Goal: Task Accomplishment & Management: Complete application form

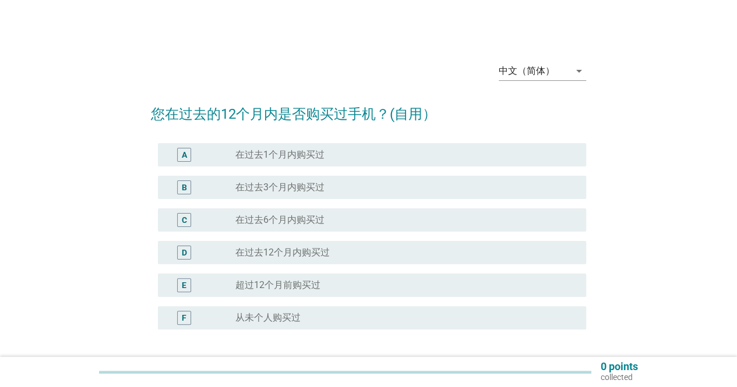
click at [316, 288] on label "超过12个月前购买过" at bounding box center [277, 286] width 85 height 12
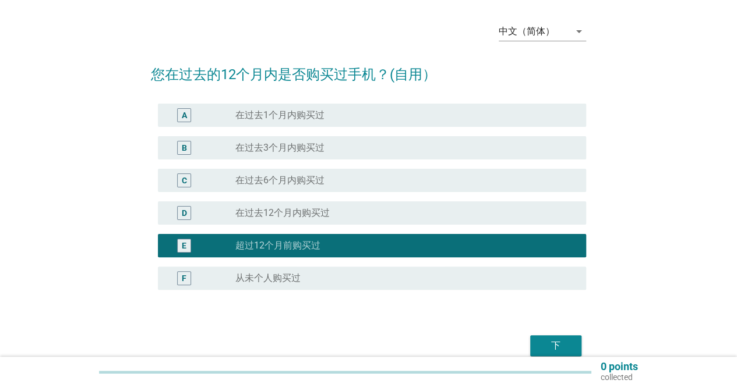
scroll to position [58, 0]
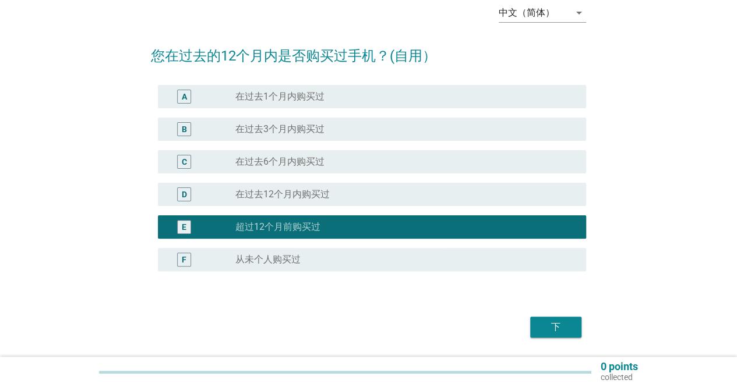
click at [566, 322] on div "下" at bounding box center [555, 327] width 33 height 14
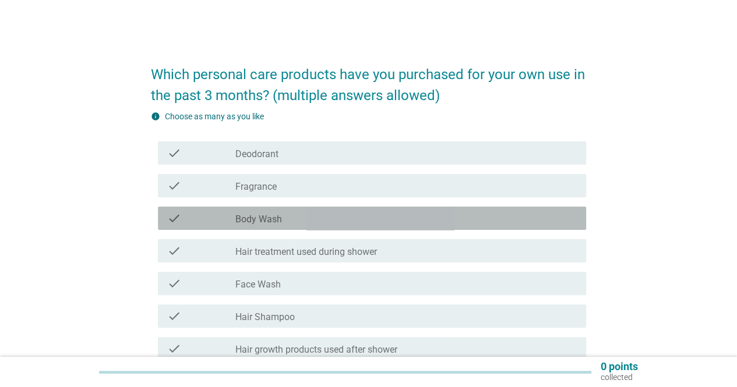
click at [344, 215] on div "check_box_outline_blank Body Wash" at bounding box center [405, 218] width 341 height 14
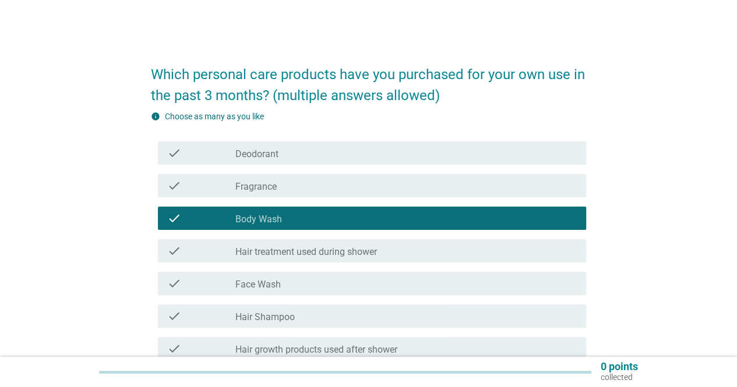
scroll to position [58, 0]
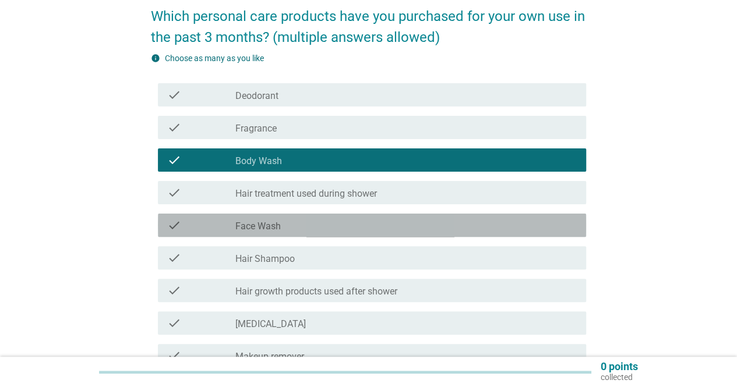
click at [341, 225] on div "check_box_outline_blank Face Wash" at bounding box center [405, 225] width 341 height 14
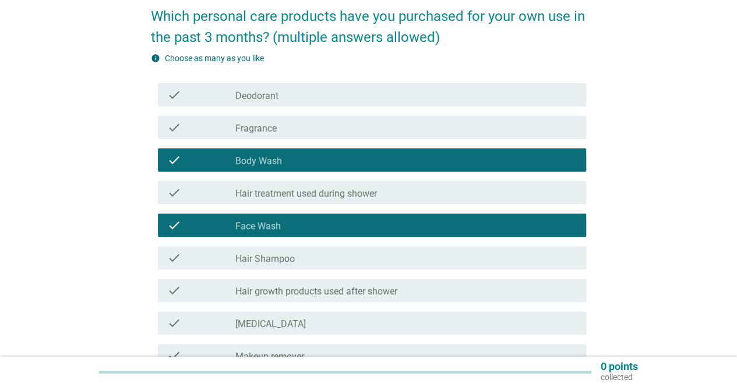
click at [315, 258] on div "check_box_outline_blank Hair Shampoo" at bounding box center [405, 258] width 341 height 14
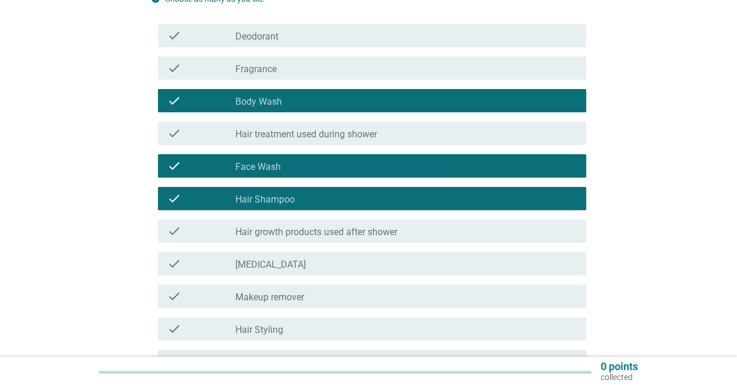
scroll to position [175, 0]
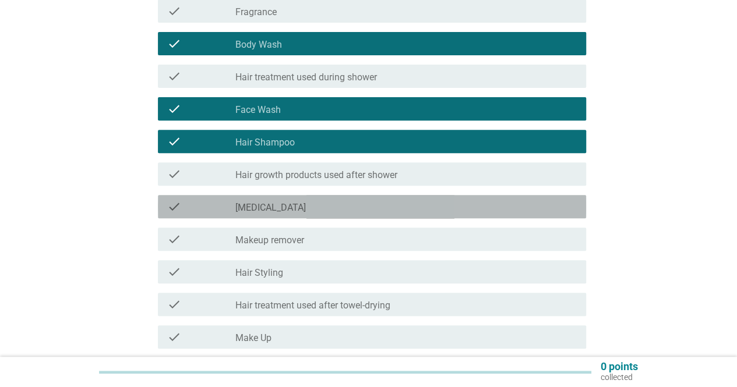
click at [313, 210] on div "check_box_outline_blank Skin Care" at bounding box center [405, 207] width 341 height 14
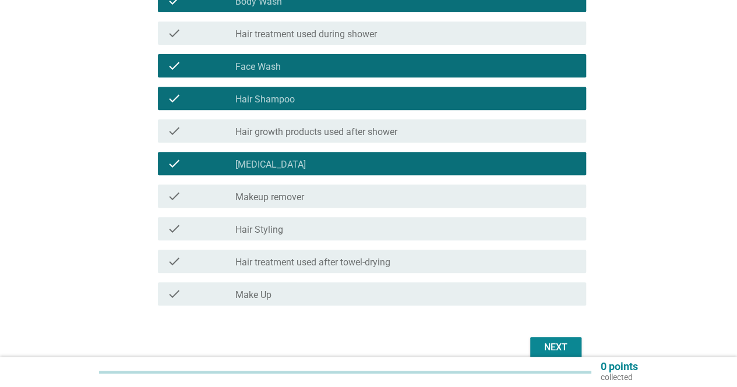
scroll to position [275, 0]
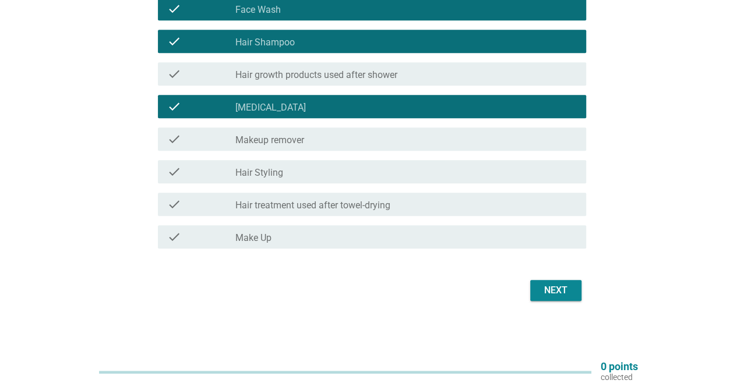
click at [543, 287] on div "Next" at bounding box center [555, 291] width 33 height 14
